Goal: Information Seeking & Learning: Learn about a topic

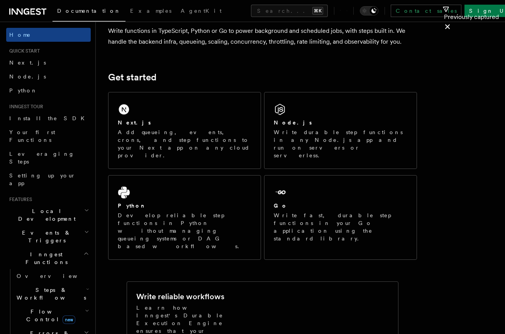
scroll to position [70, 0]
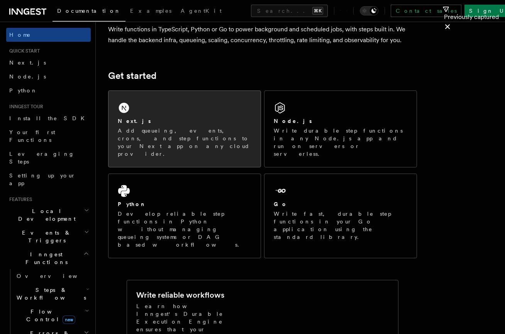
click at [176, 129] on p "Add queueing, events, crons, and step functions to your Next app on any cloud p…" at bounding box center [185, 142] width 134 height 31
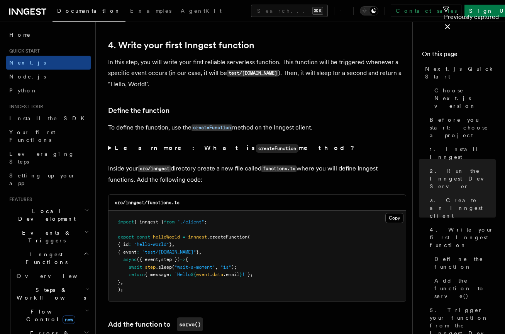
scroll to position [1243, 0]
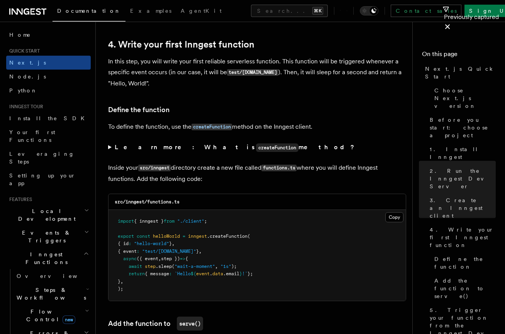
click at [111, 142] on summary "Learn more: What is createFunction method?" at bounding box center [257, 147] width 298 height 11
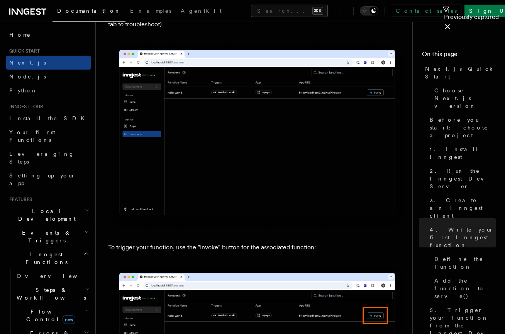
scroll to position [2001, 0]
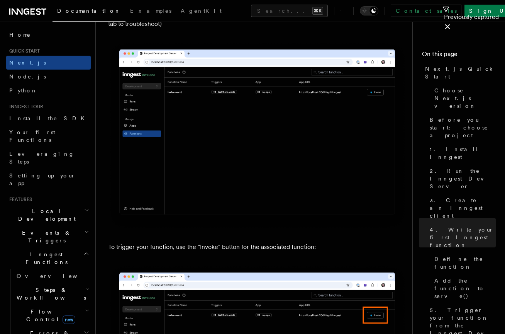
click at [86, 229] on icon "button" at bounding box center [86, 232] width 5 height 6
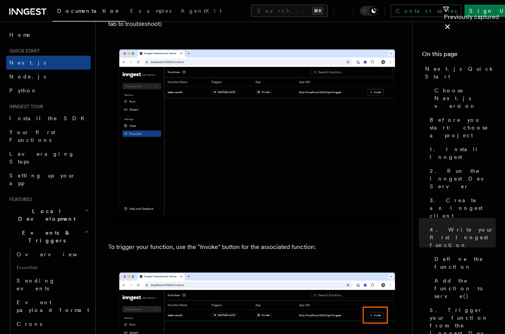
click at [86, 229] on icon "button" at bounding box center [86, 232] width 5 height 6
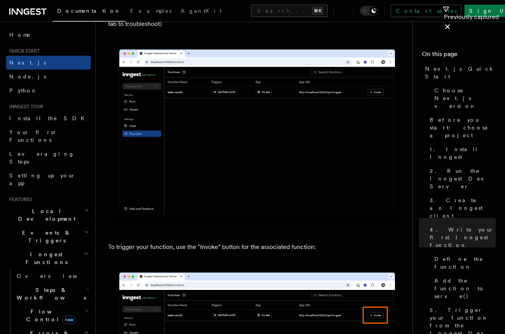
click at [85, 229] on icon "button" at bounding box center [86, 232] width 5 height 6
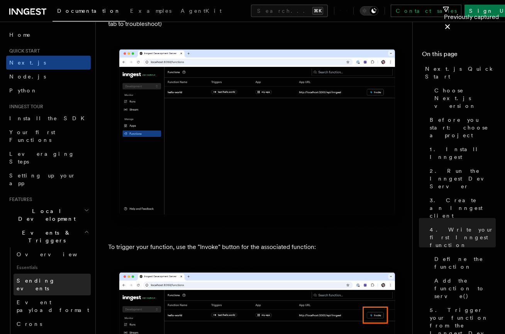
click at [54, 273] on link "Sending events" at bounding box center [52, 284] width 77 height 22
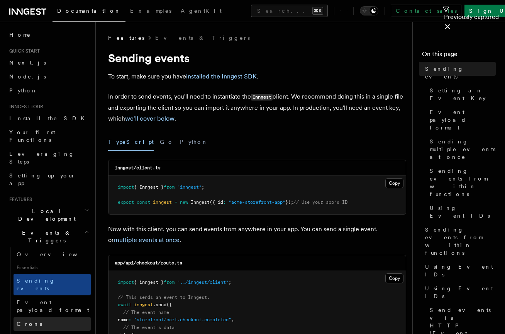
click at [37, 317] on link "Crons" at bounding box center [52, 324] width 77 height 14
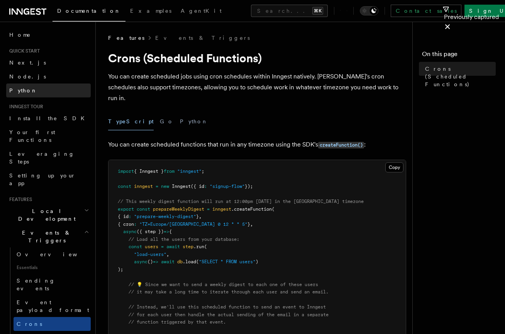
click at [32, 90] on link "Python" at bounding box center [48, 90] width 85 height 14
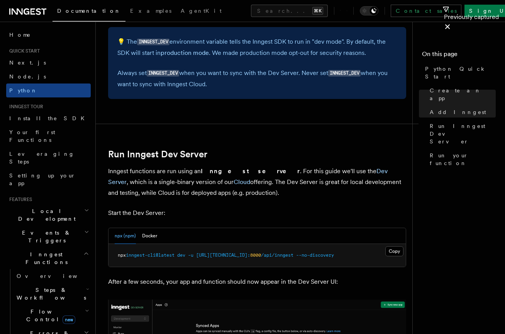
scroll to position [834, 0]
